Goal: Task Accomplishment & Management: Manage account settings

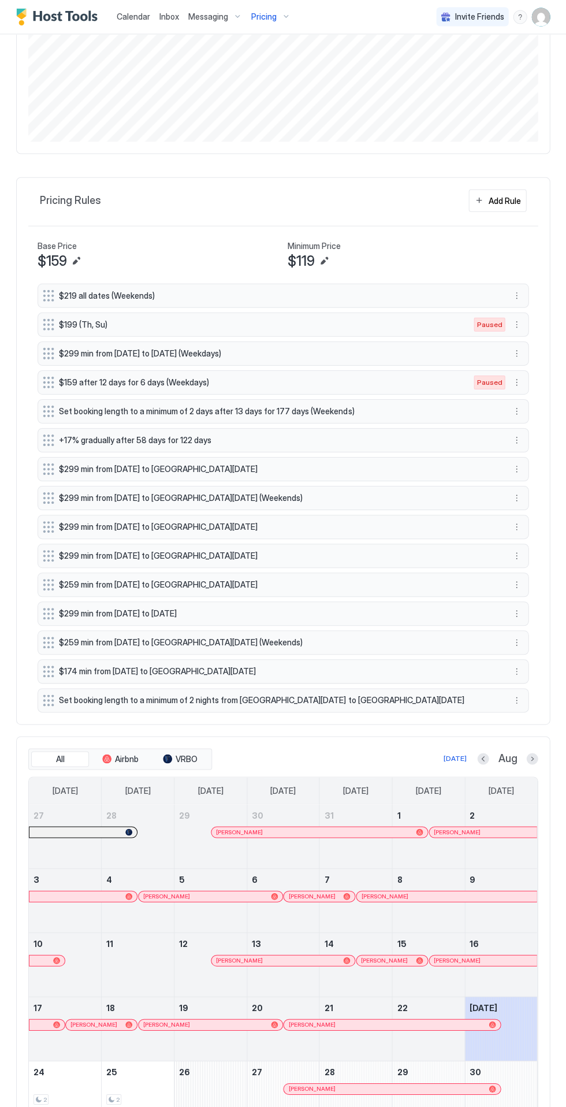
scroll to position [263, 0]
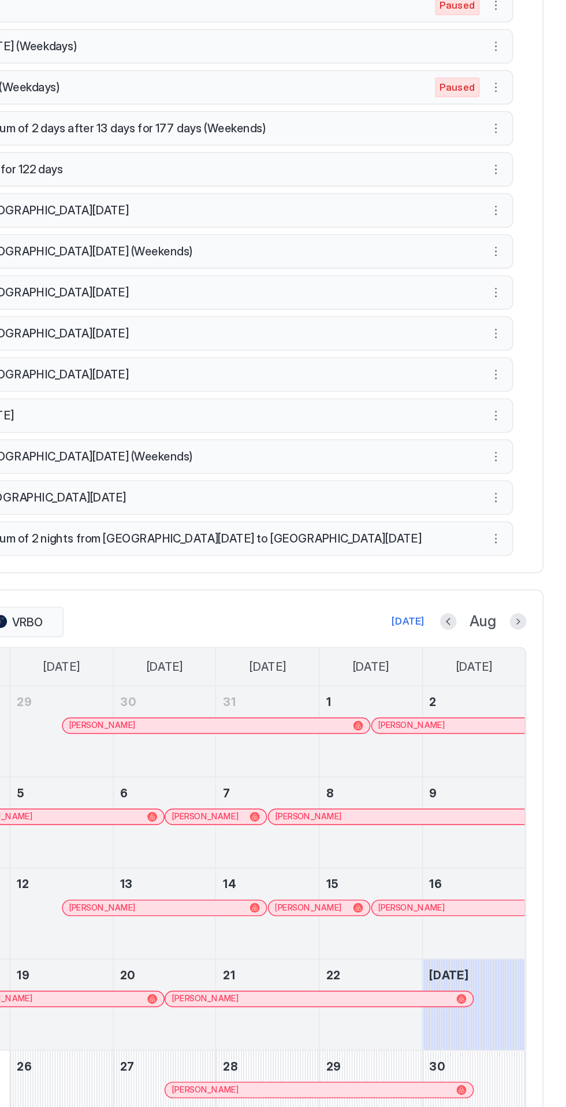
click at [518, 695] on button "More options" at bounding box center [517, 702] width 14 height 14
click at [540, 1062] on div at bounding box center [283, 553] width 566 height 1107
click at [513, 696] on button "More options" at bounding box center [517, 702] width 14 height 14
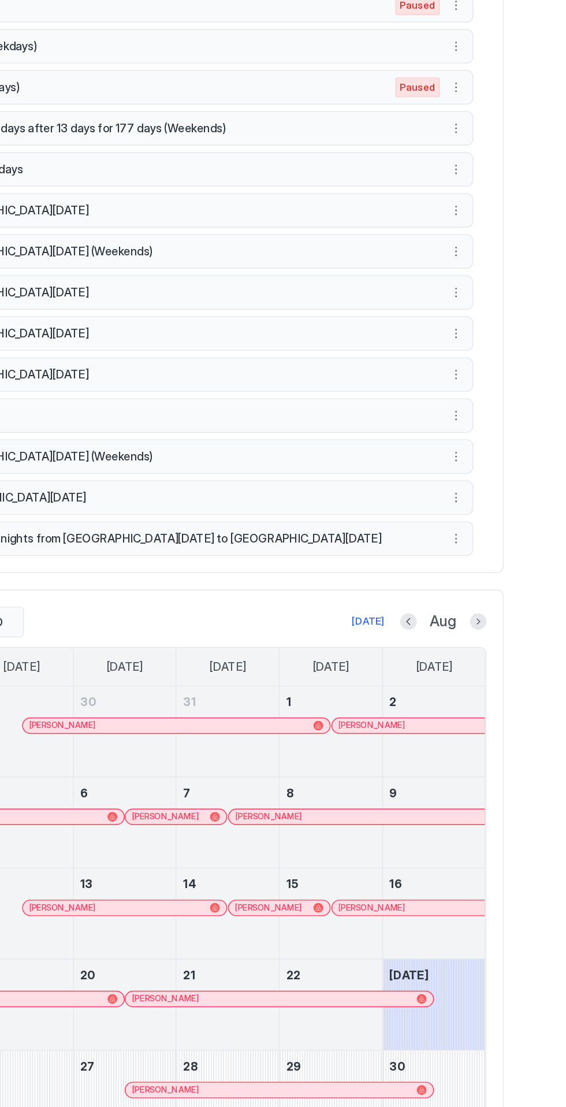
click at [516, 699] on div at bounding box center [283, 553] width 566 height 1107
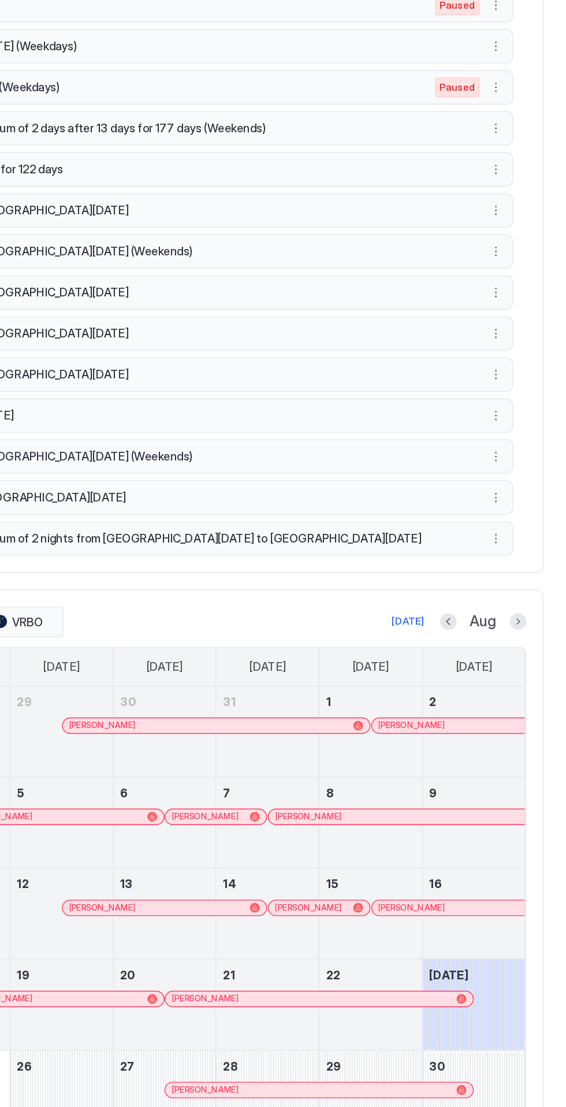
click at [517, 698] on button "More options" at bounding box center [517, 702] width 14 height 14
click at [510, 700] on div at bounding box center [283, 553] width 566 height 1107
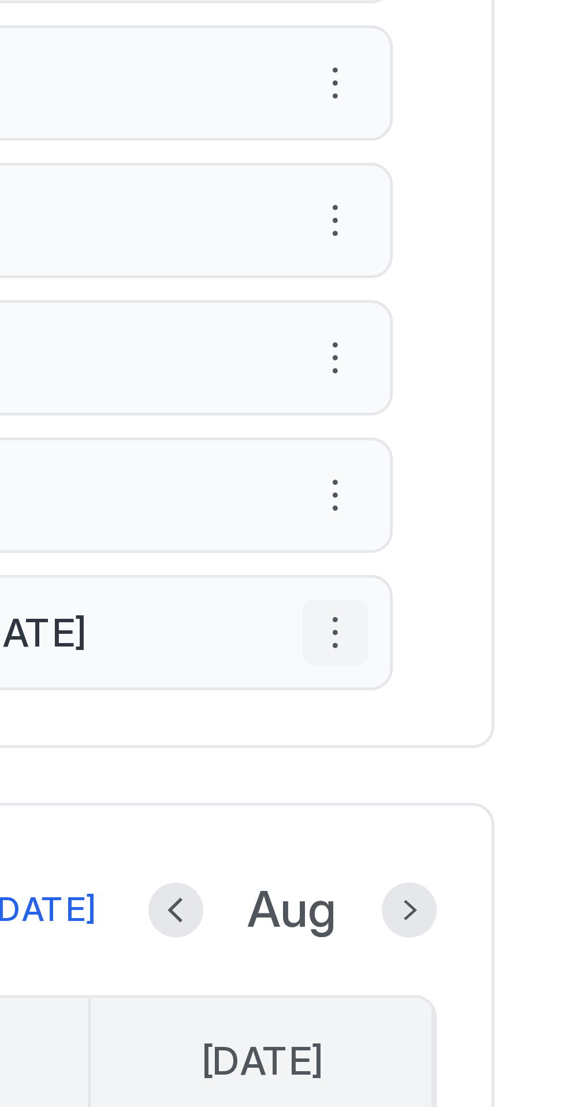
click at [520, 690] on button "More options" at bounding box center [517, 696] width 14 height 14
click at [515, 691] on div at bounding box center [283, 553] width 566 height 1107
click at [518, 691] on div at bounding box center [283, 553] width 566 height 1107
click at [519, 689] on button "More options" at bounding box center [517, 696] width 14 height 14
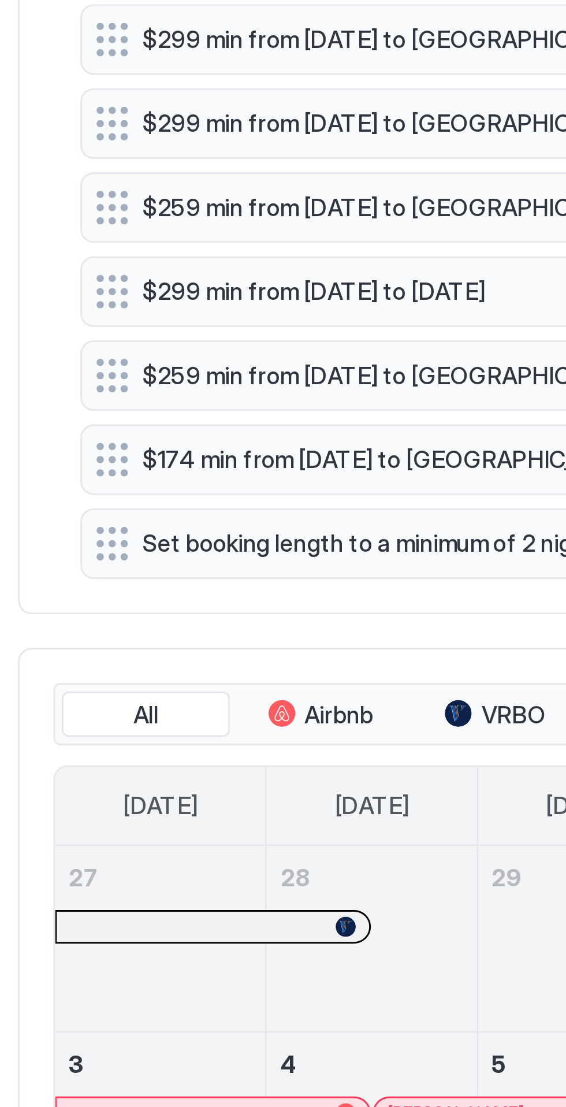
click at [47, 692] on div at bounding box center [283, 553] width 566 height 1107
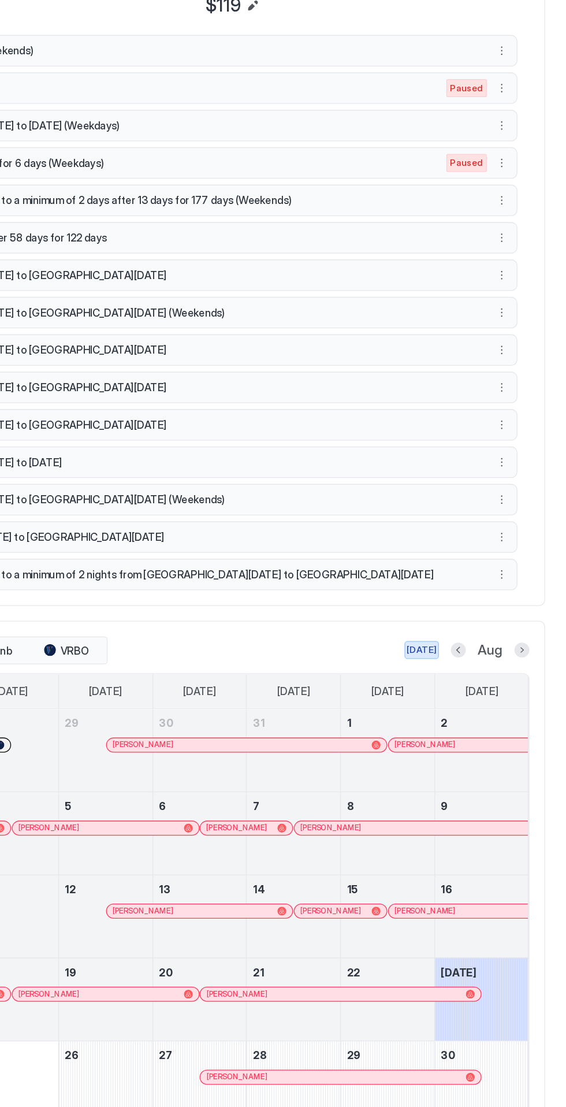
scroll to position [0, 0]
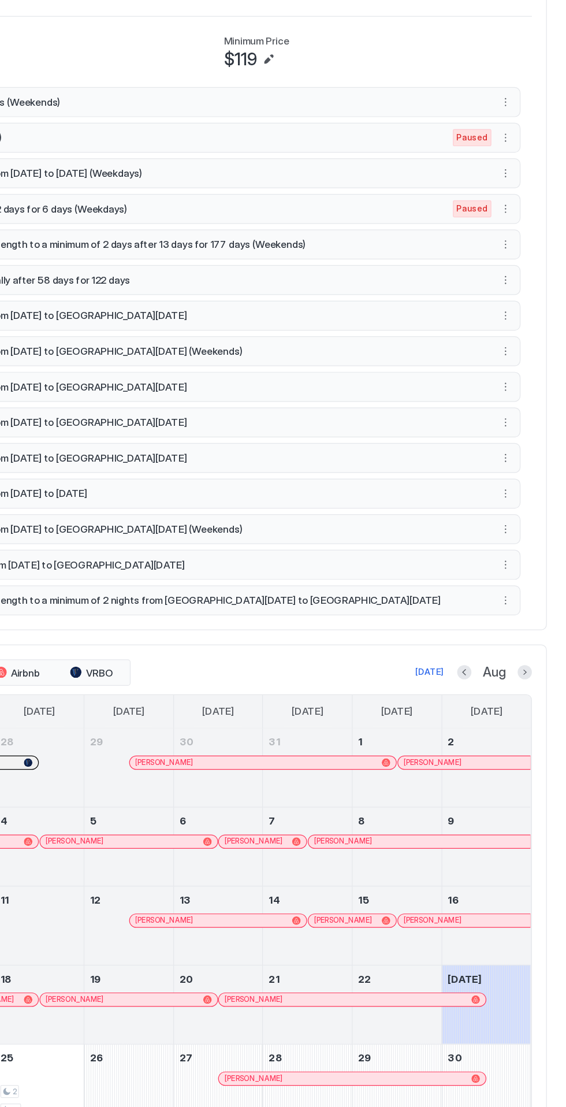
click at [517, 689] on button "More options" at bounding box center [517, 696] width 14 height 14
click at [510, 688] on div at bounding box center [283, 553] width 566 height 1107
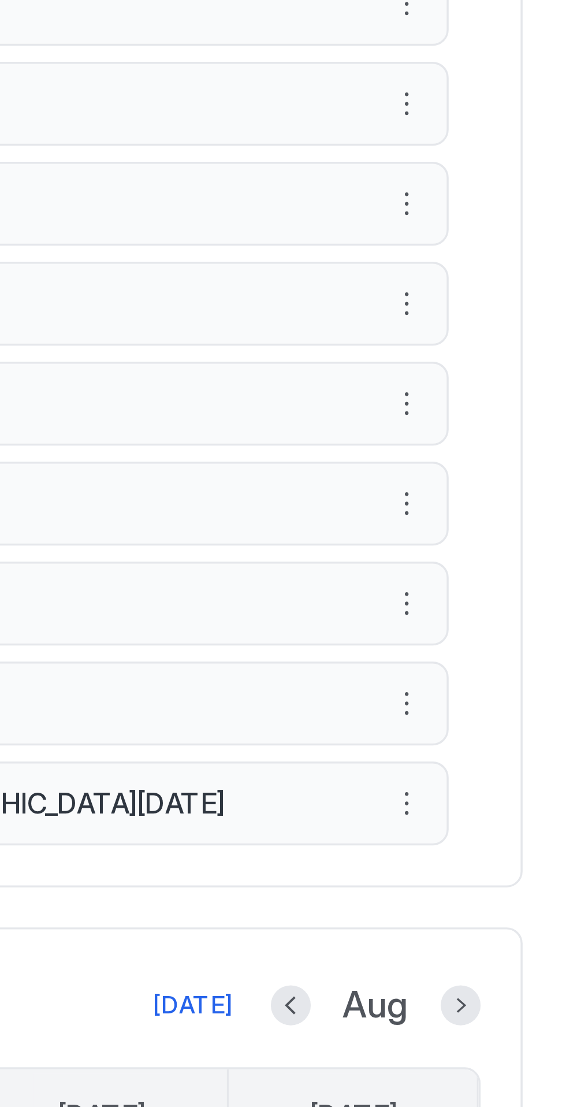
click at [516, 692] on button "More options" at bounding box center [517, 699] width 14 height 14
click at [516, 691] on div at bounding box center [283, 553] width 566 height 1107
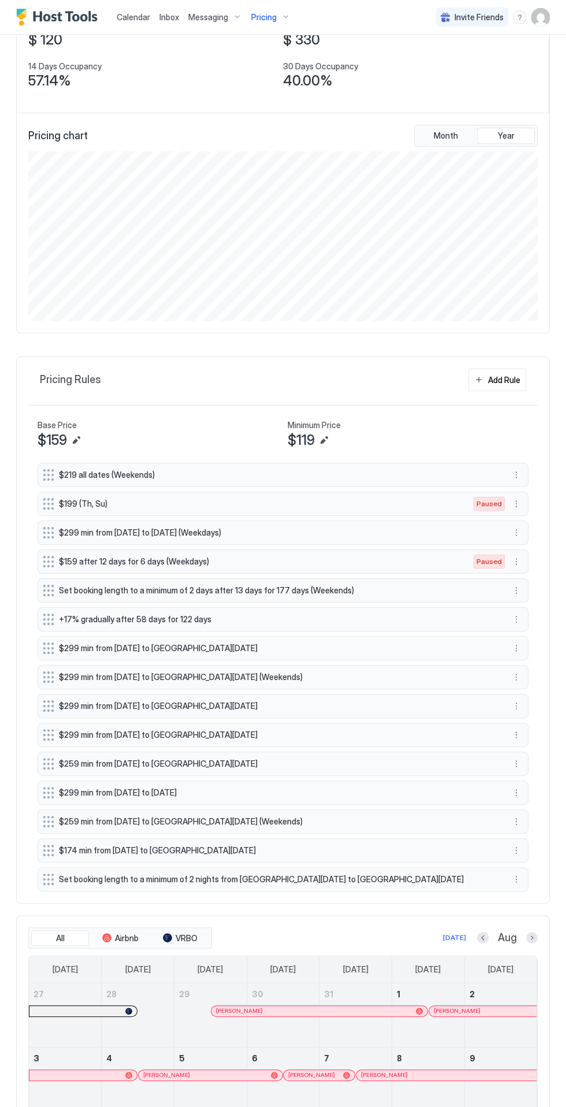
scroll to position [381, 0]
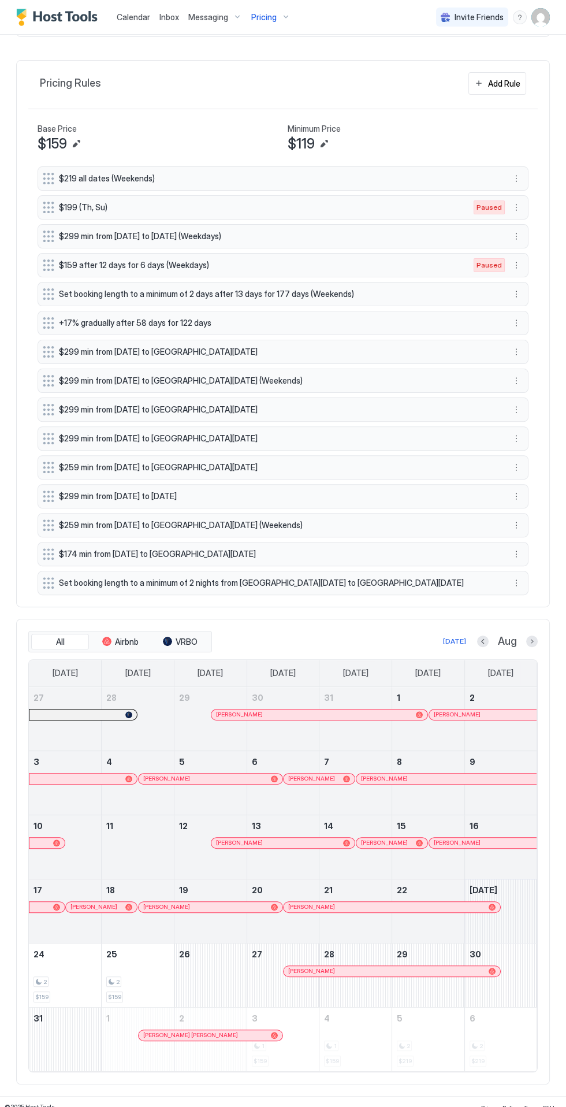
click at [527, 916] on div "August 23, 2025" at bounding box center [501, 912] width 72 height 64
click at [513, 905] on div "August 23, 2025" at bounding box center [501, 912] width 72 height 64
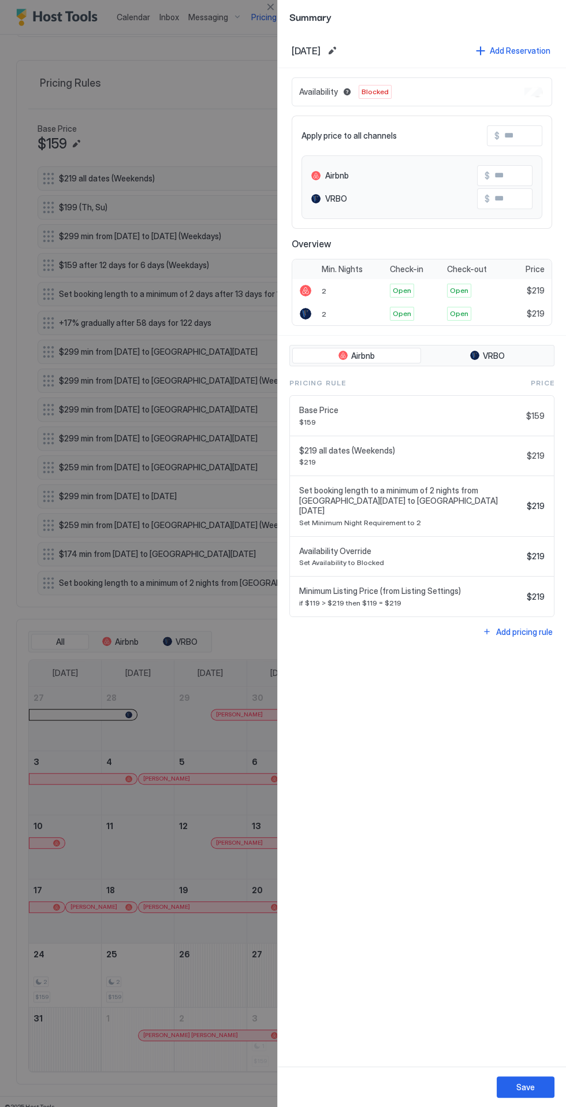
click at [537, 99] on div "Availability Blocked" at bounding box center [422, 91] width 261 height 29
click at [530, 97] on div "Availability Blocked" at bounding box center [422, 91] width 261 height 29
click at [531, 75] on div "Availability Blocked Apply price to all channels $ Airbnb $ VRBO $ Overview Min…" at bounding box center [422, 202] width 288 height 268
click at [380, 87] on span "Blocked" at bounding box center [375, 92] width 27 height 10
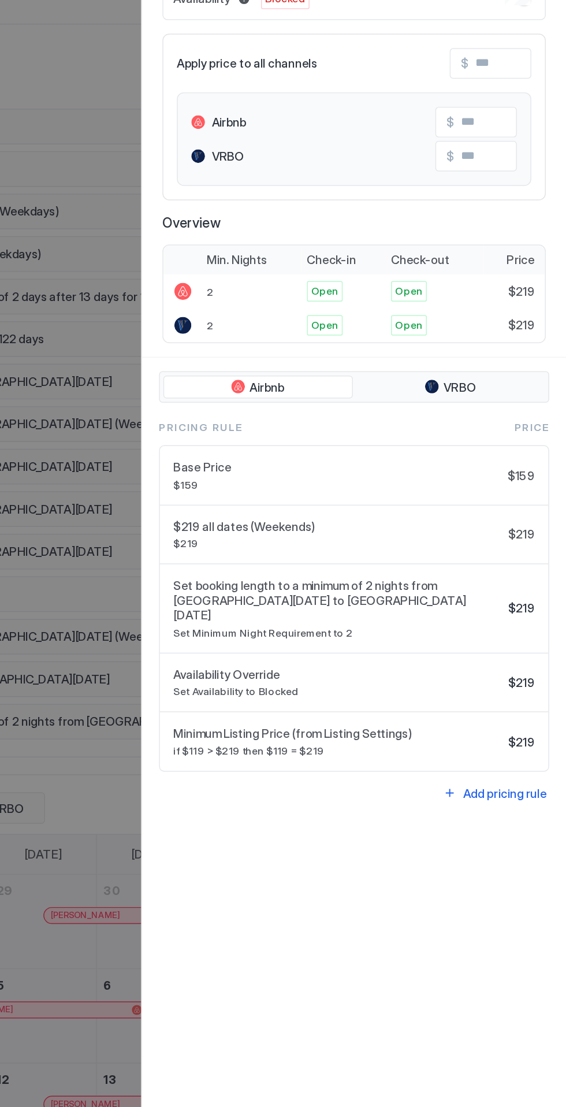
scroll to position [0, 0]
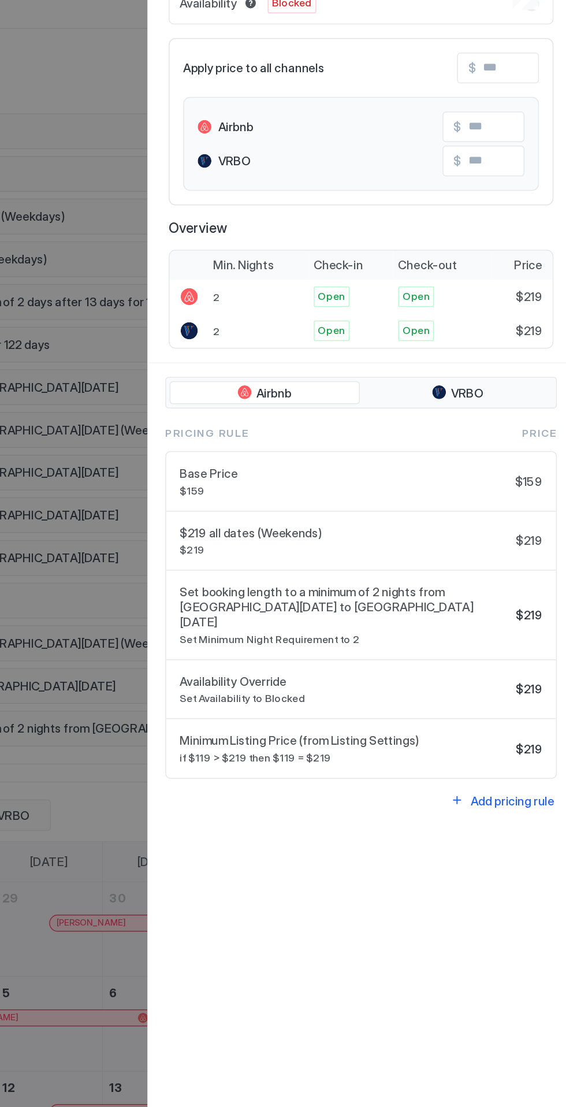
click at [449, 496] on span "Set booking length to a minimum of 2 nights from [GEOGRAPHIC_DATA][DATE] to [GE…" at bounding box center [410, 501] width 223 height 31
click at [345, 494] on span "Set booking length to a minimum of 2 nights from [GEOGRAPHIC_DATA][DATE] to [GE…" at bounding box center [410, 501] width 223 height 31
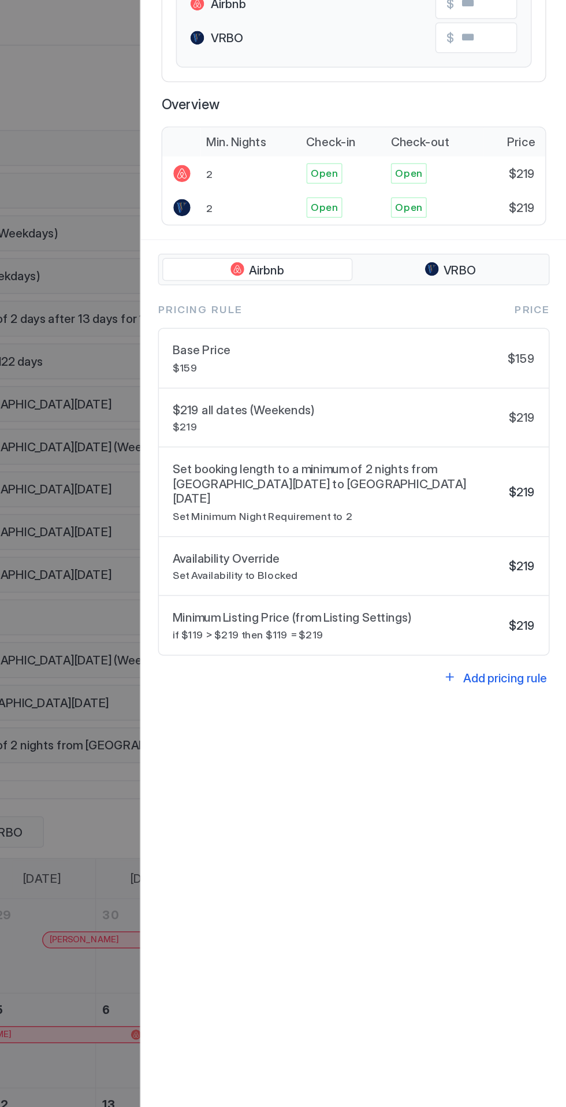
scroll to position [277, 0]
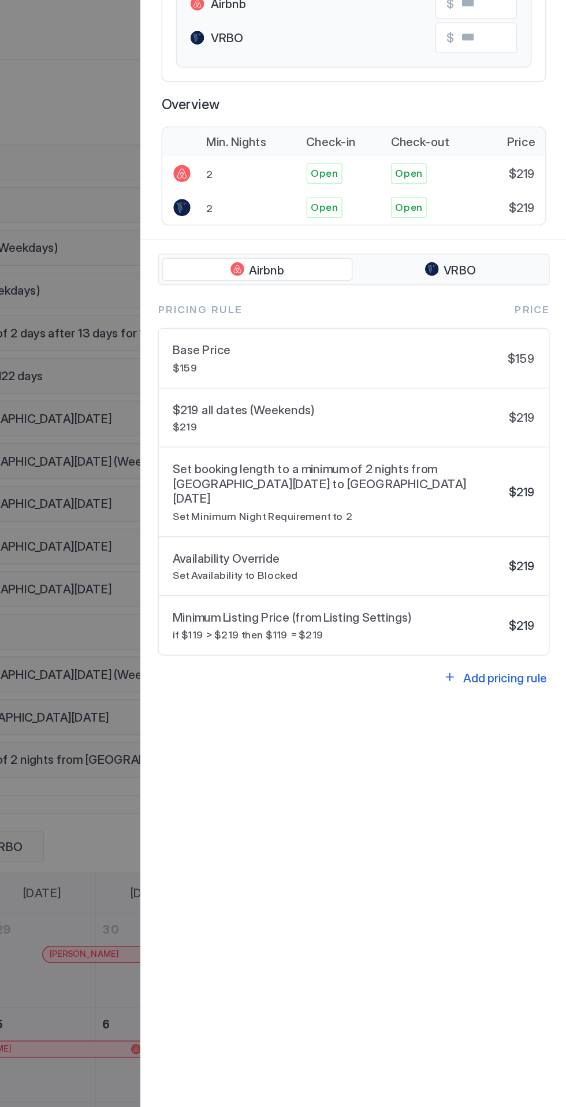
click at [413, 495] on span "Set booking length to a minimum of 2 nights from [GEOGRAPHIC_DATA][DATE] to [GE…" at bounding box center [410, 501] width 223 height 31
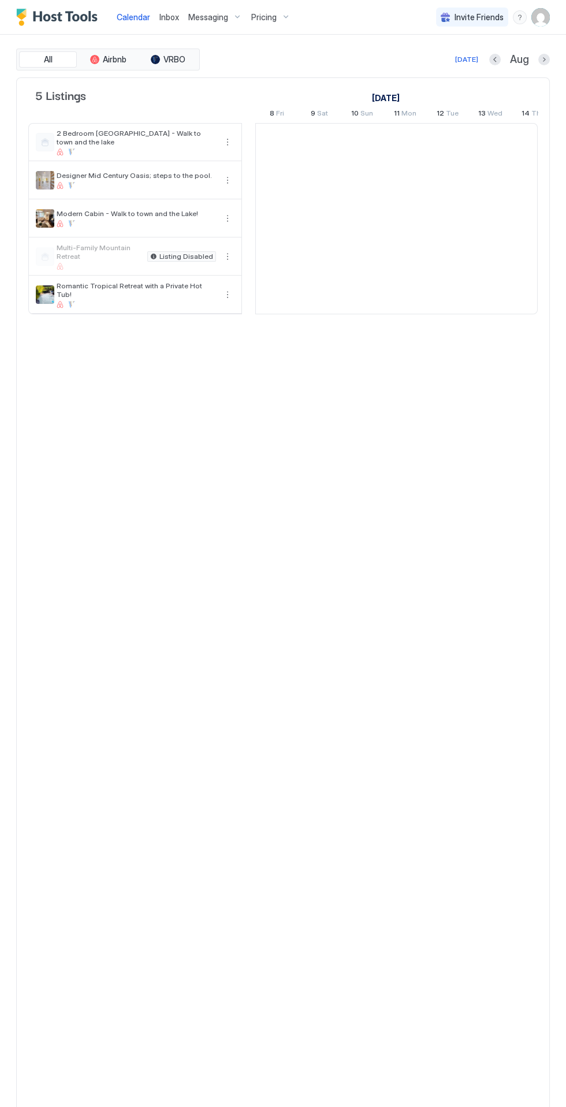
scroll to position [0, 642]
